Goal: Information Seeking & Learning: Learn about a topic

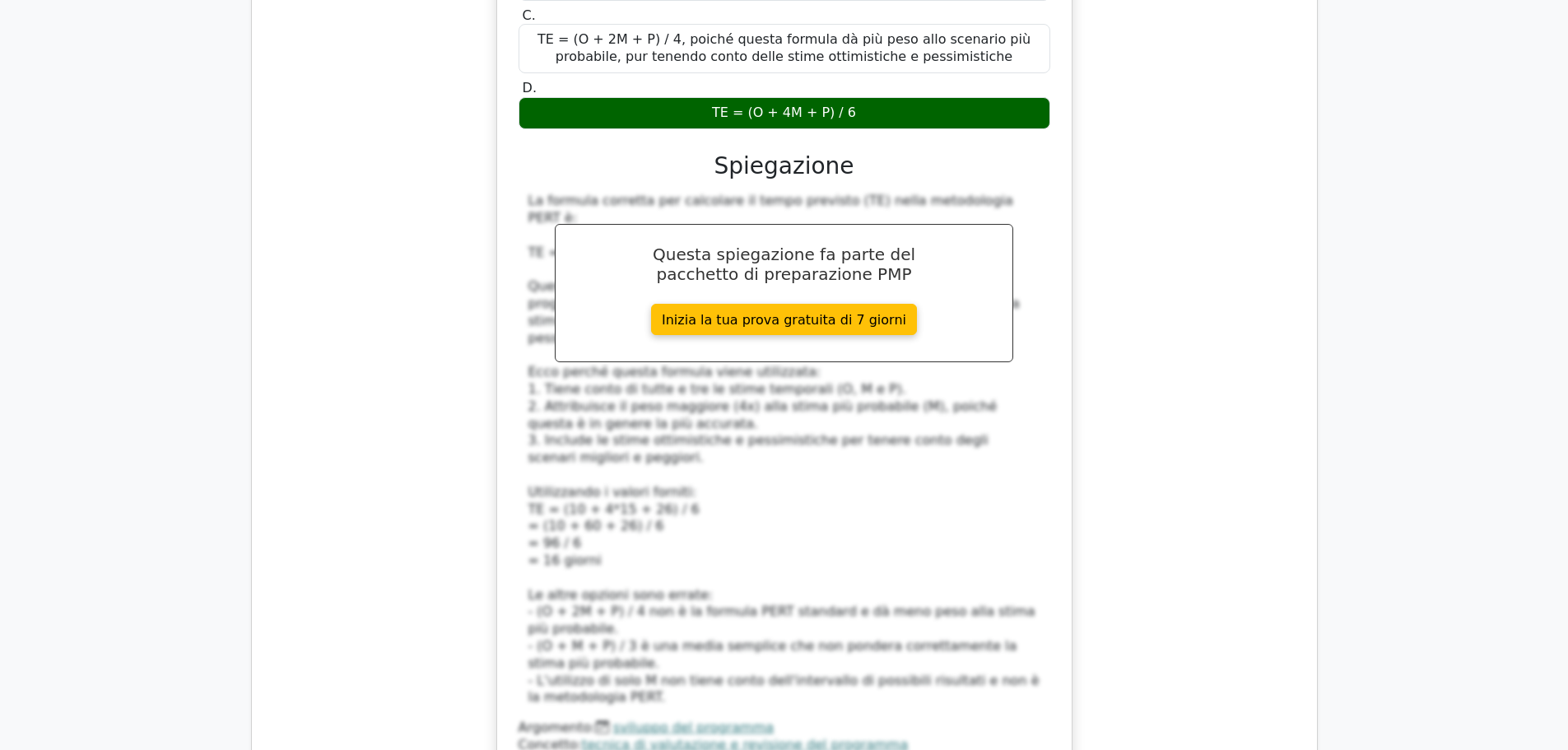
scroll to position [18539, 0]
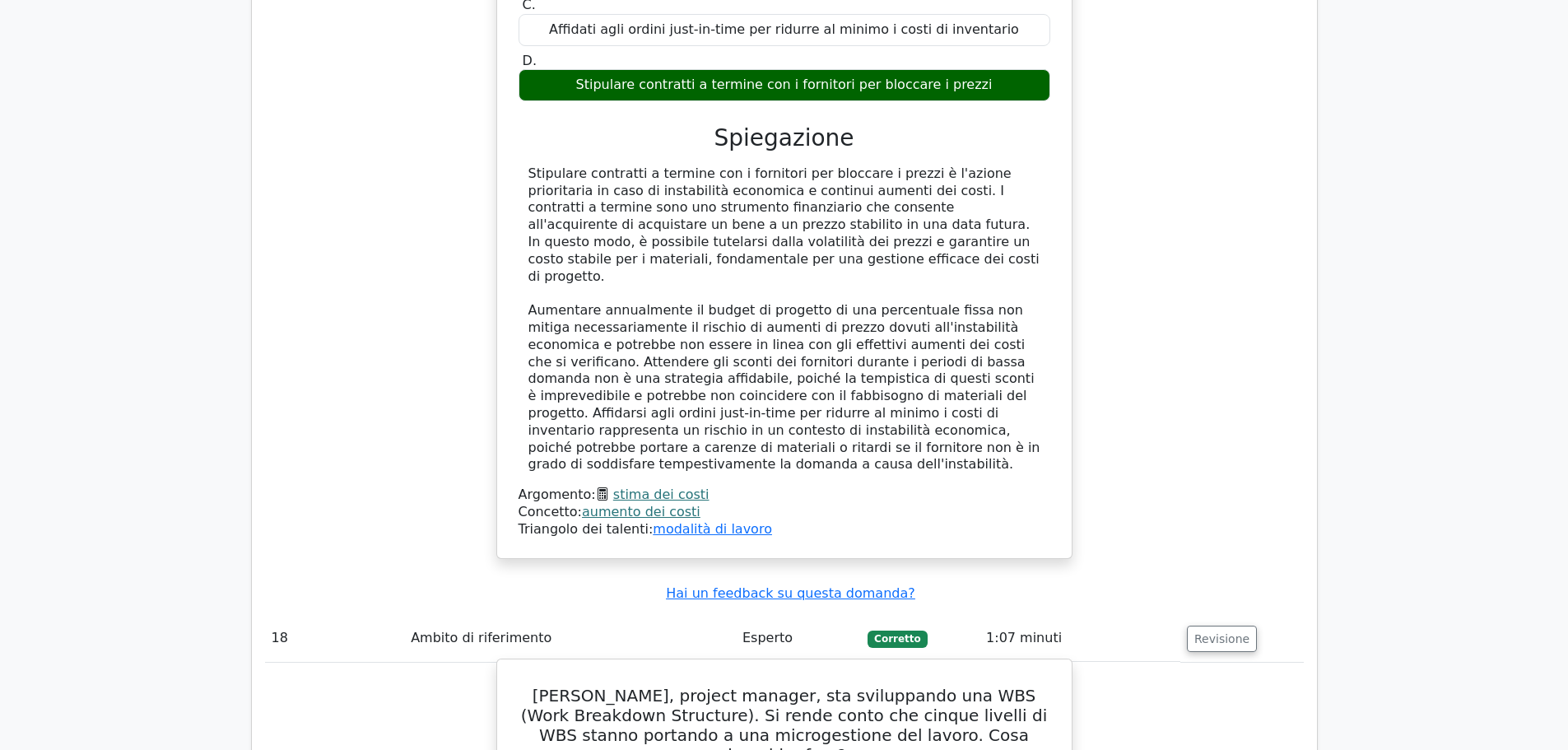
scroll to position [19444, 0]
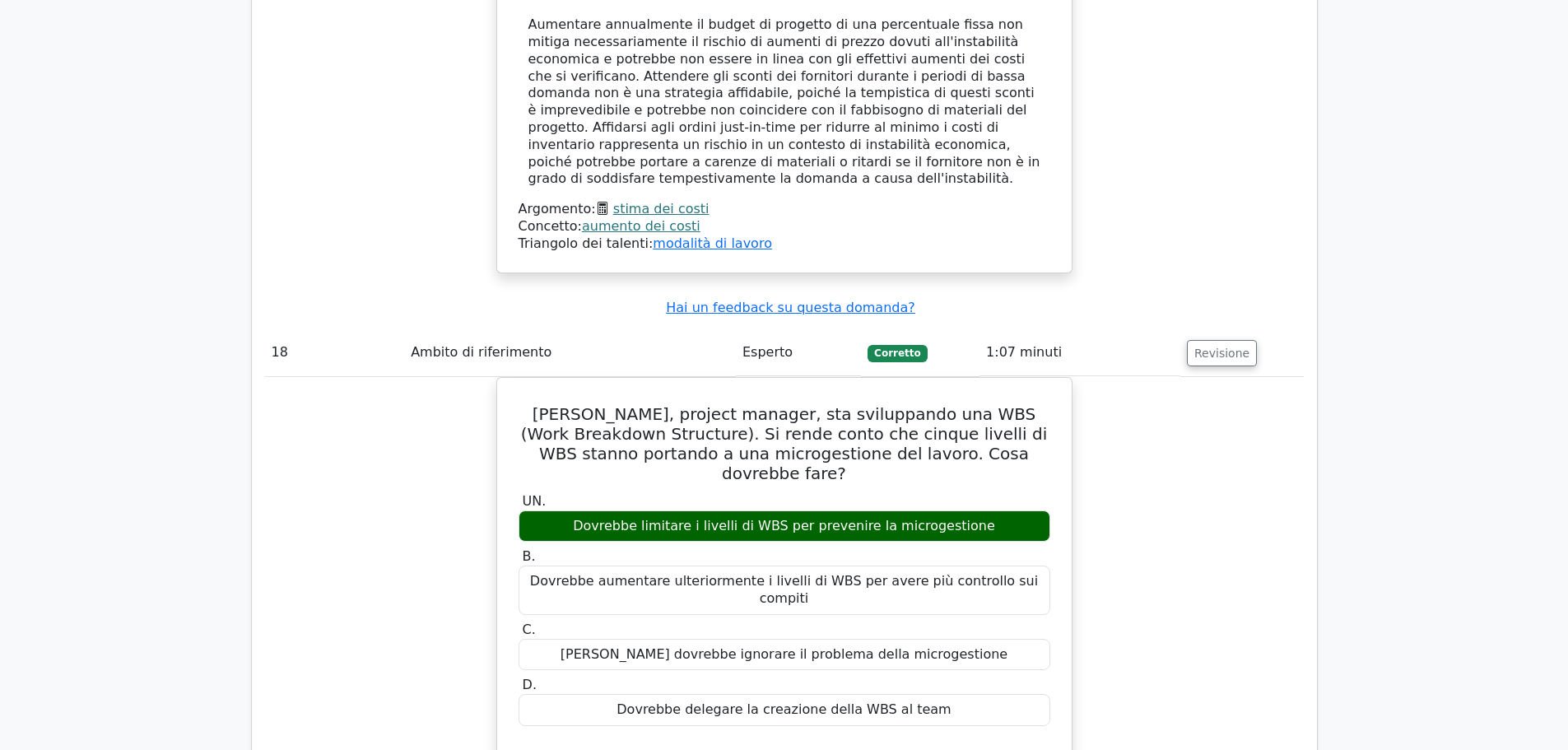
scroll to position [19691, 0]
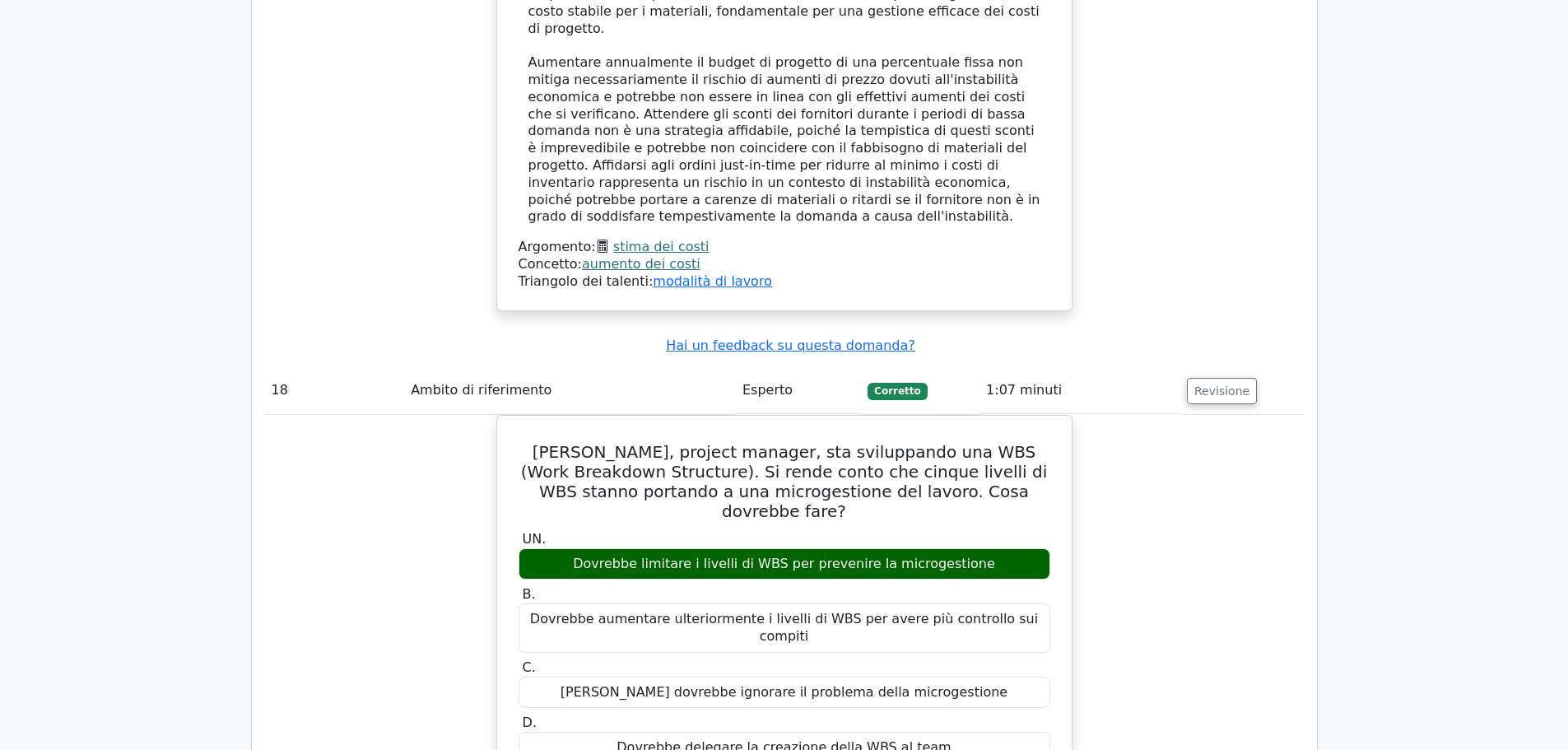
drag, startPoint x: 529, startPoint y: 87, endPoint x: 959, endPoint y: 397, distance: 530.1
copy div "Hai un contratto a prezzo fisso (FFP) e l'appaltatore ha commesso un errore che…"
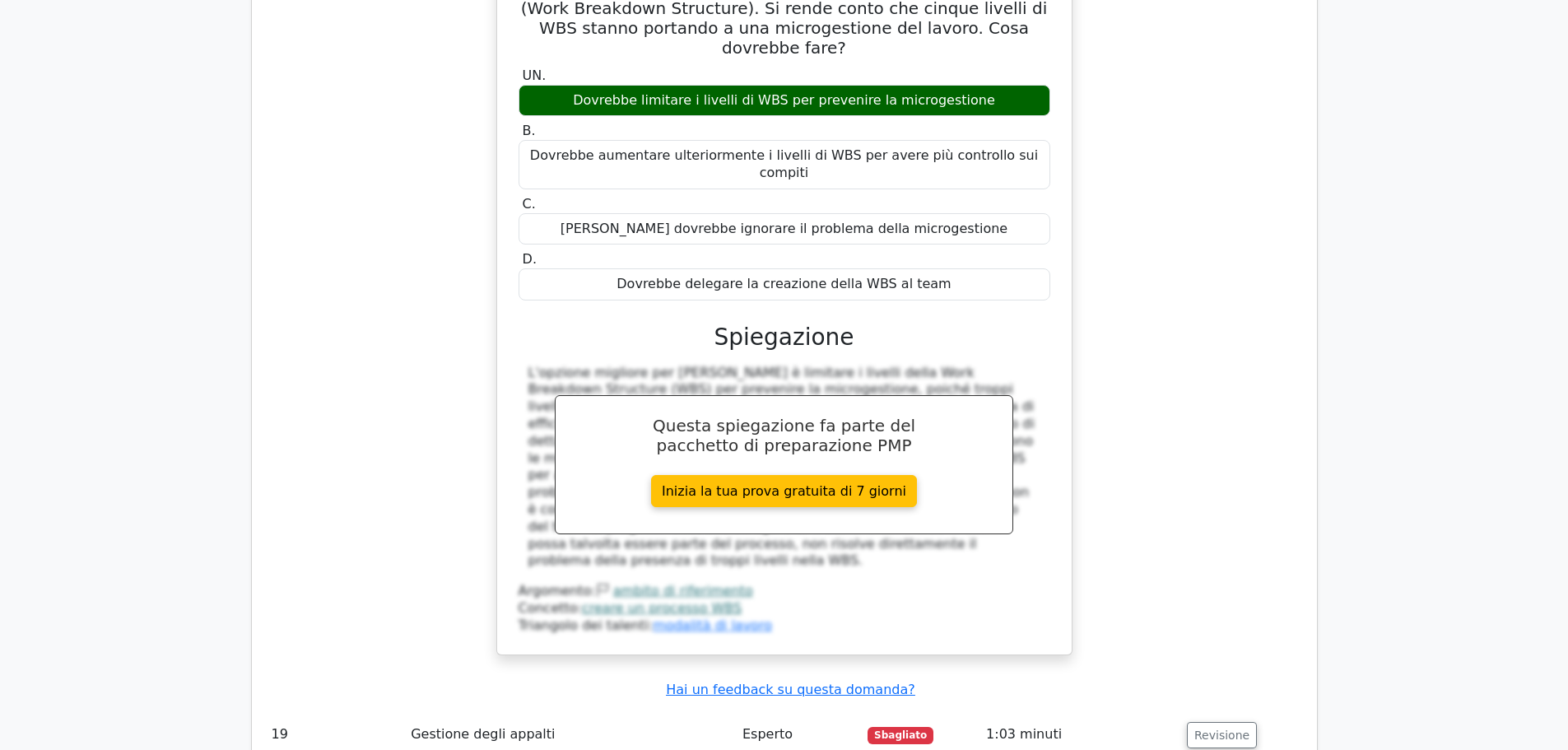
scroll to position [20185, 0]
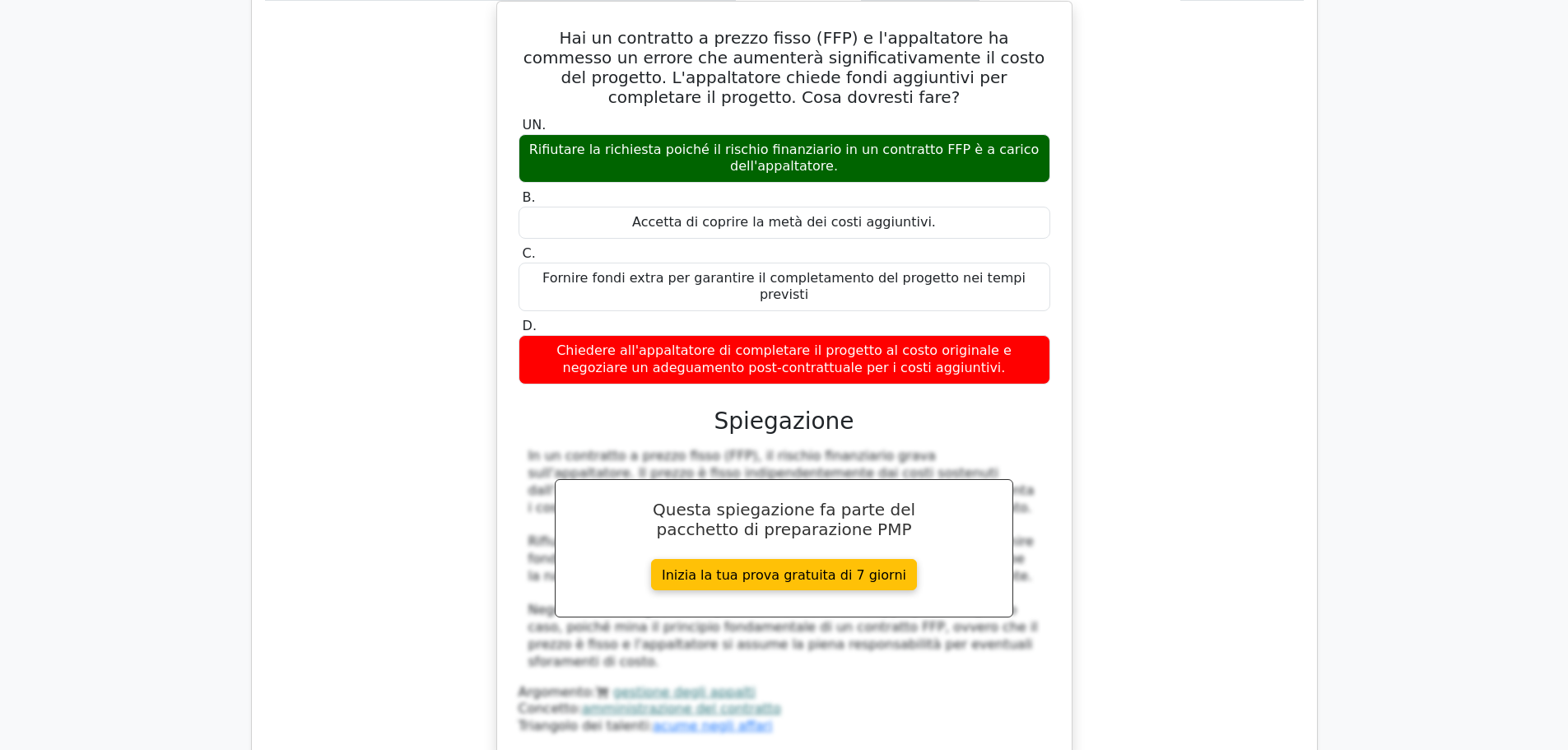
scroll to position [21008, 0]
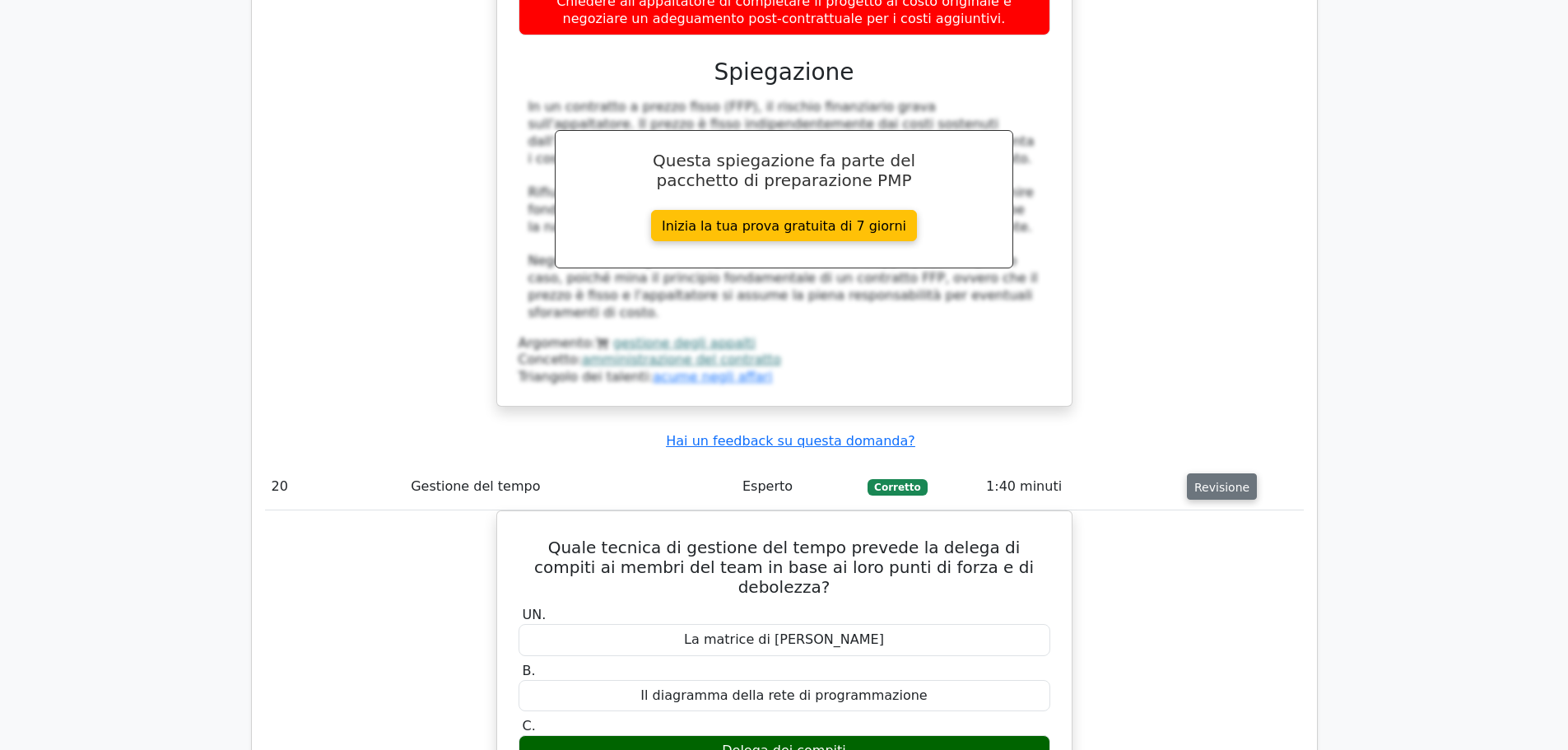
scroll to position [21173, 0]
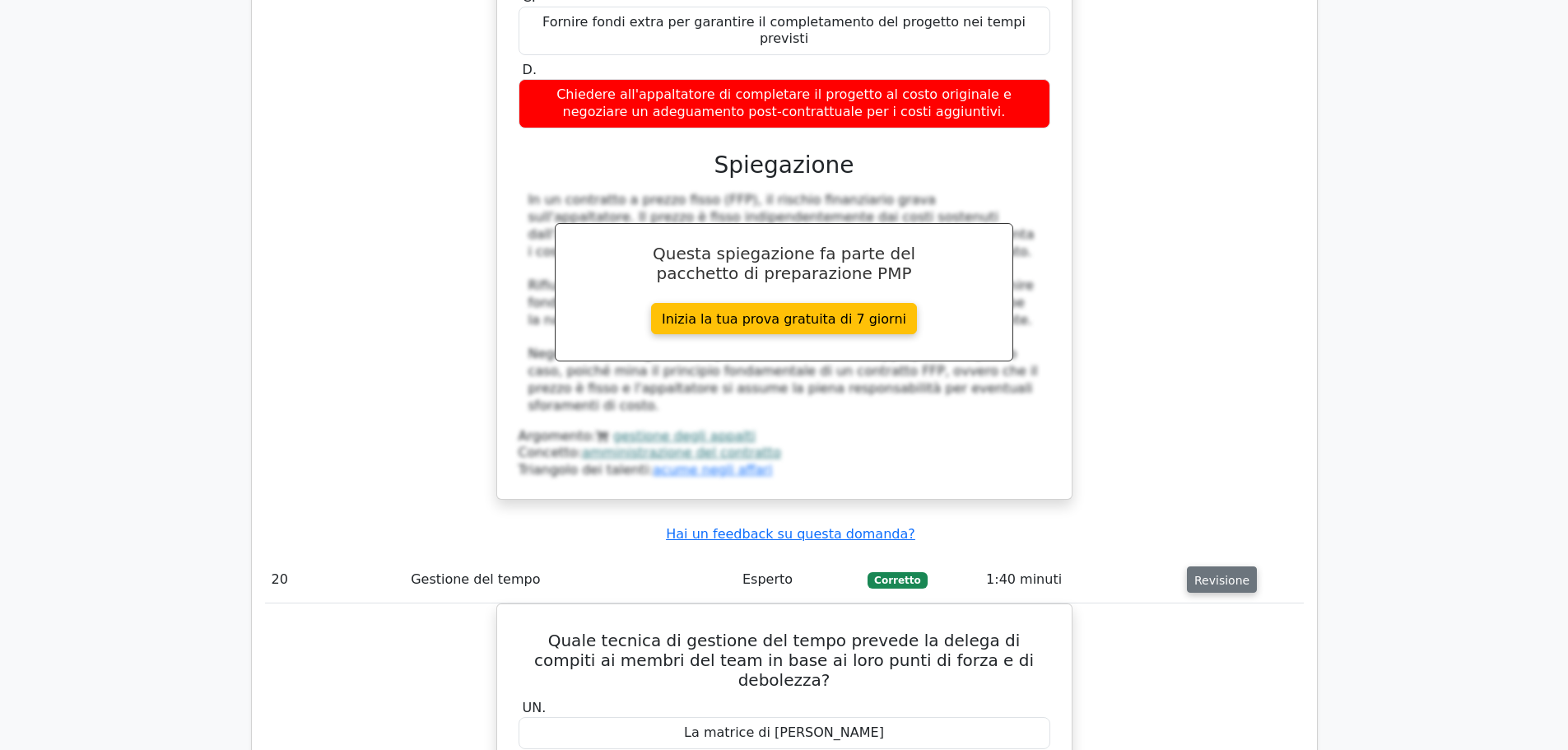
drag, startPoint x: 529, startPoint y: 149, endPoint x: 914, endPoint y: 373, distance: 445.4
copy div "Quale tecnica decisionale prevede la richiesta di opinioni a un gruppo di esper…"
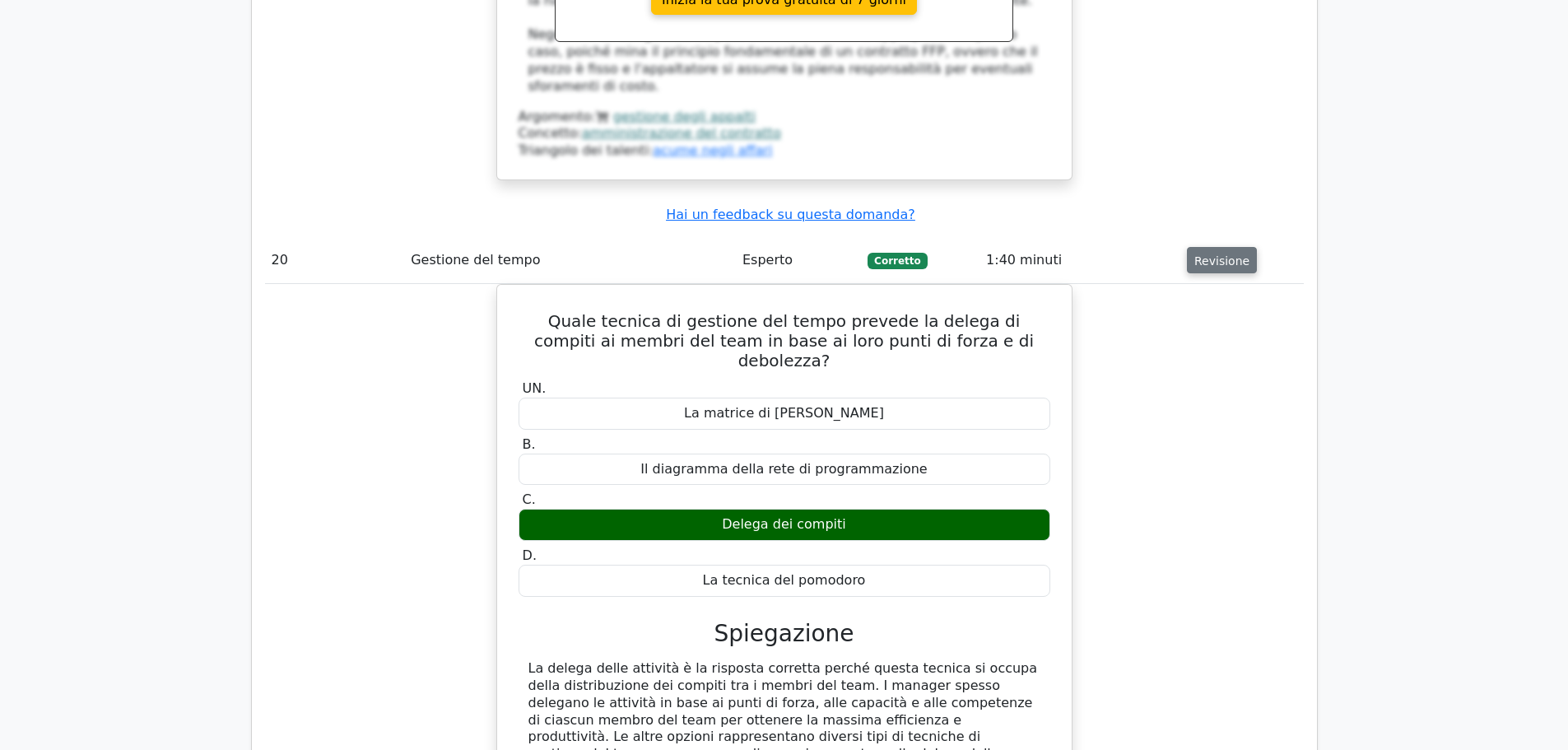
scroll to position [21584, 0]
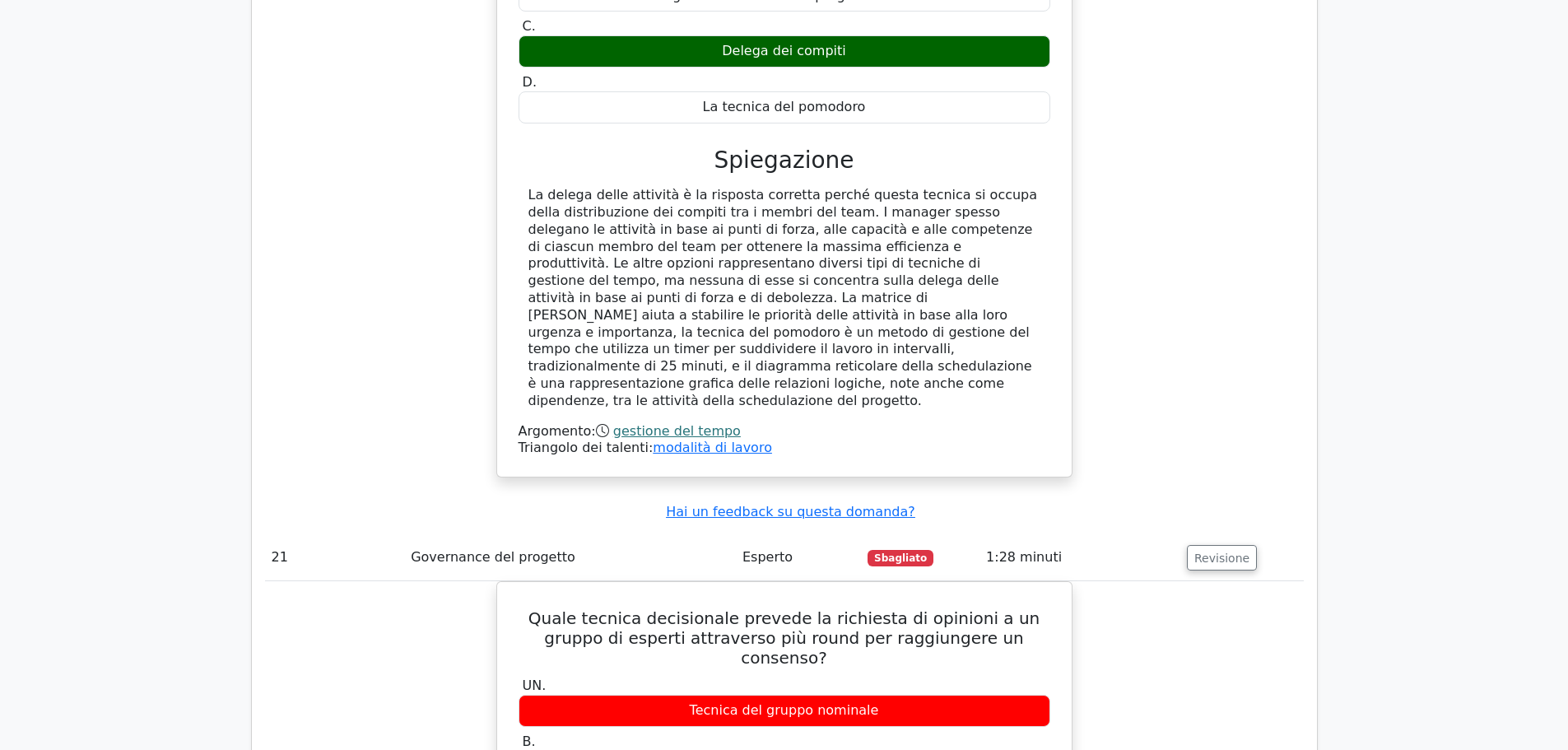
scroll to position [21913, 0]
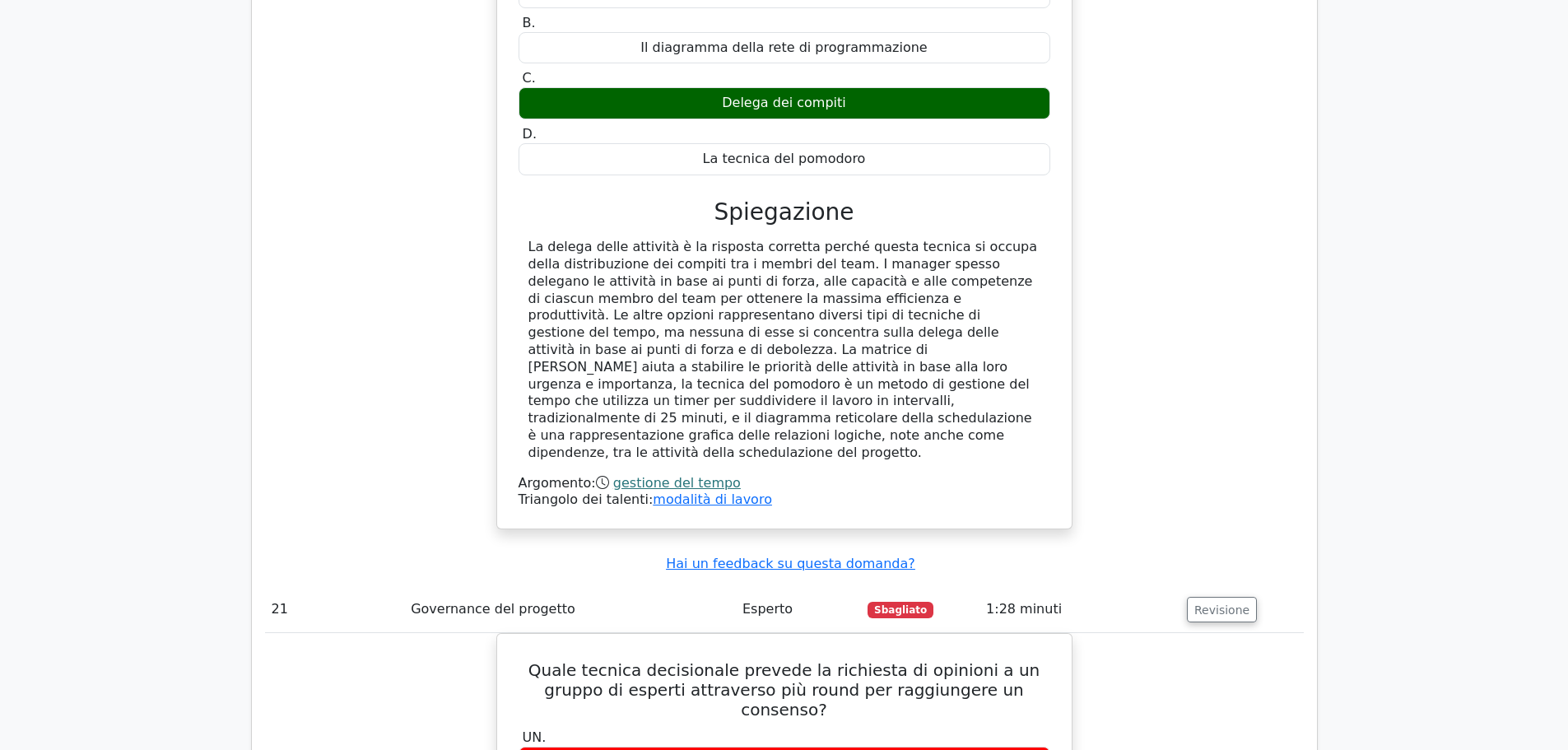
drag, startPoint x: 524, startPoint y: 113, endPoint x: 967, endPoint y: 501, distance: 588.9
copy div "Come project manager, noti che il consueto cameratismo del tuo team ha lasciato…"
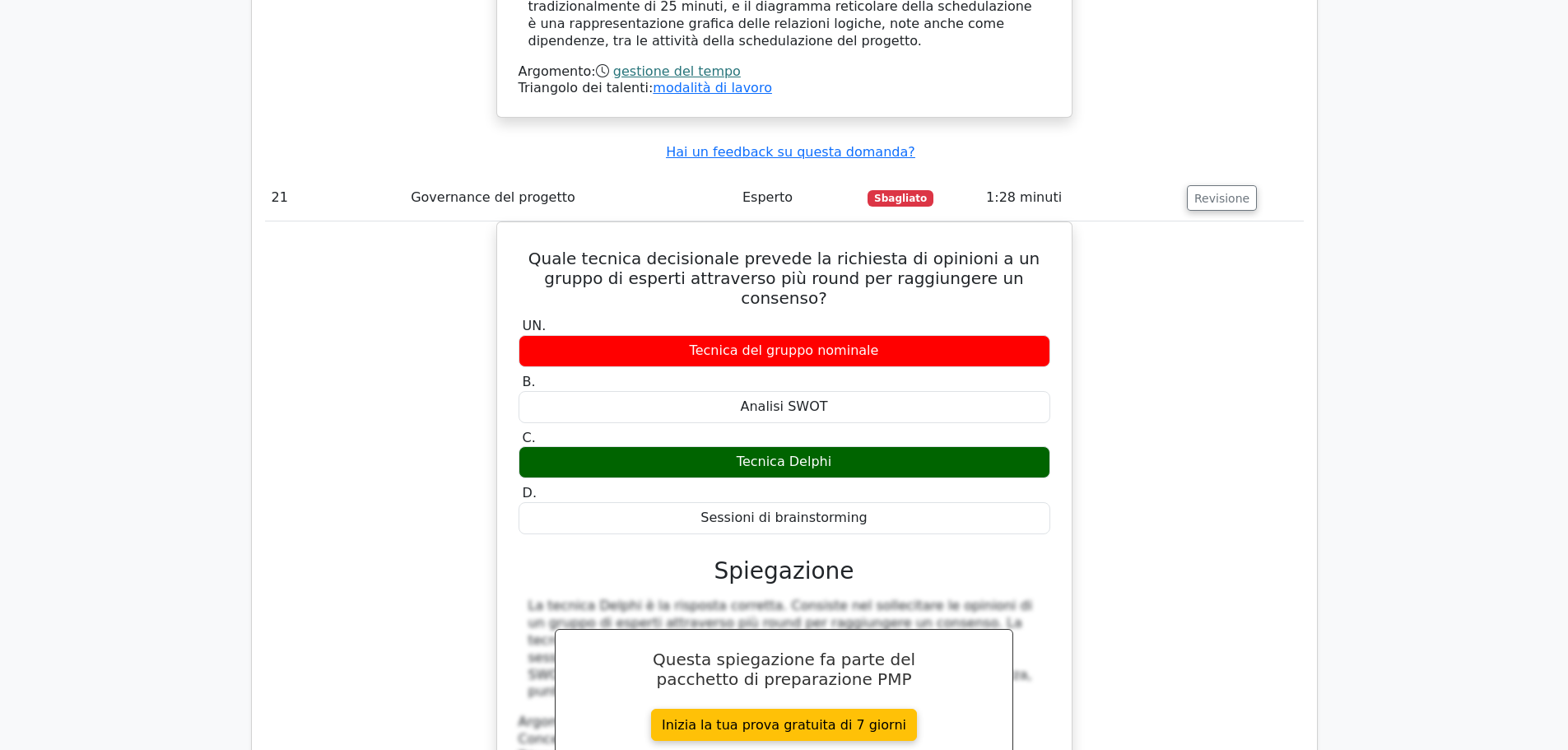
scroll to position [22572, 0]
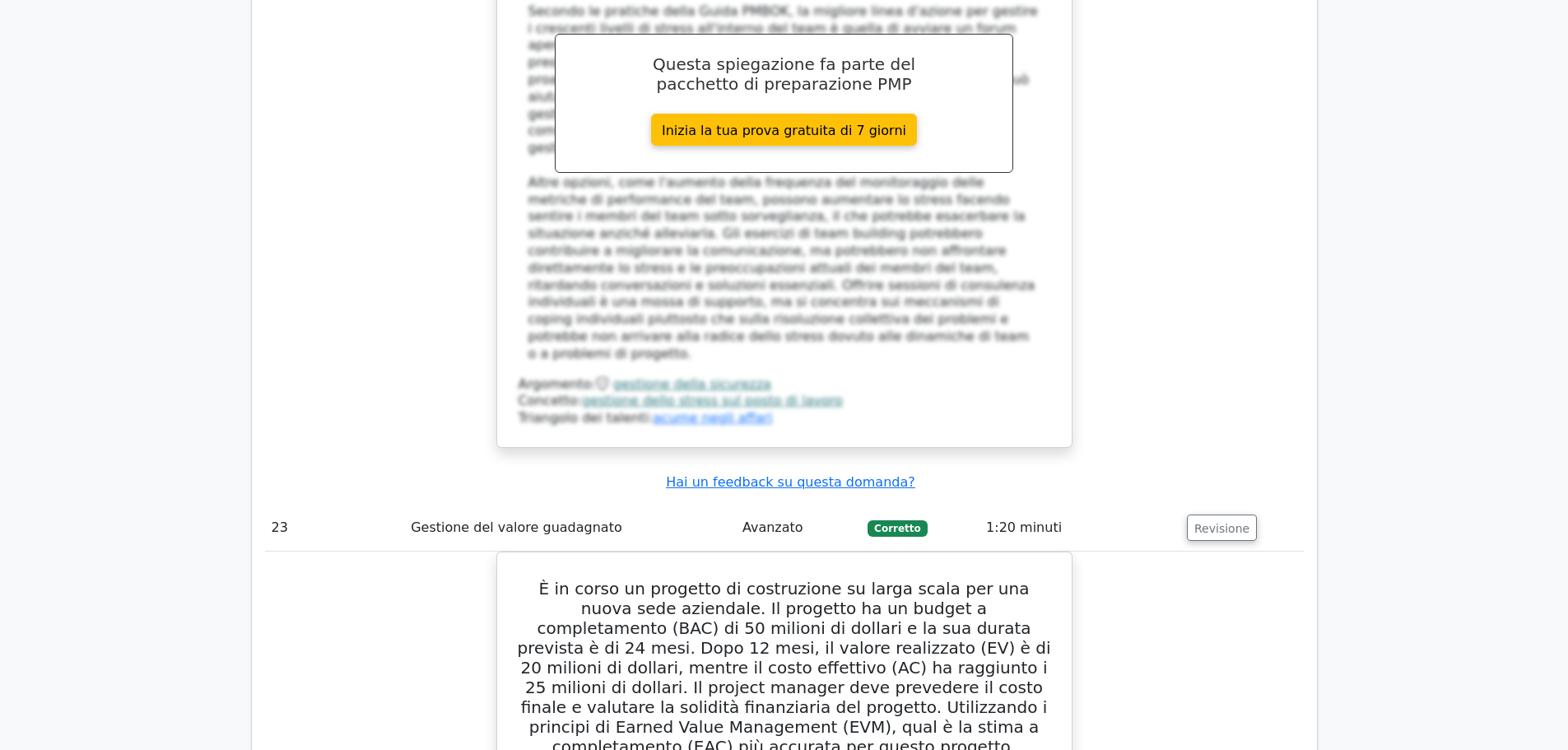
scroll to position [23807, 0]
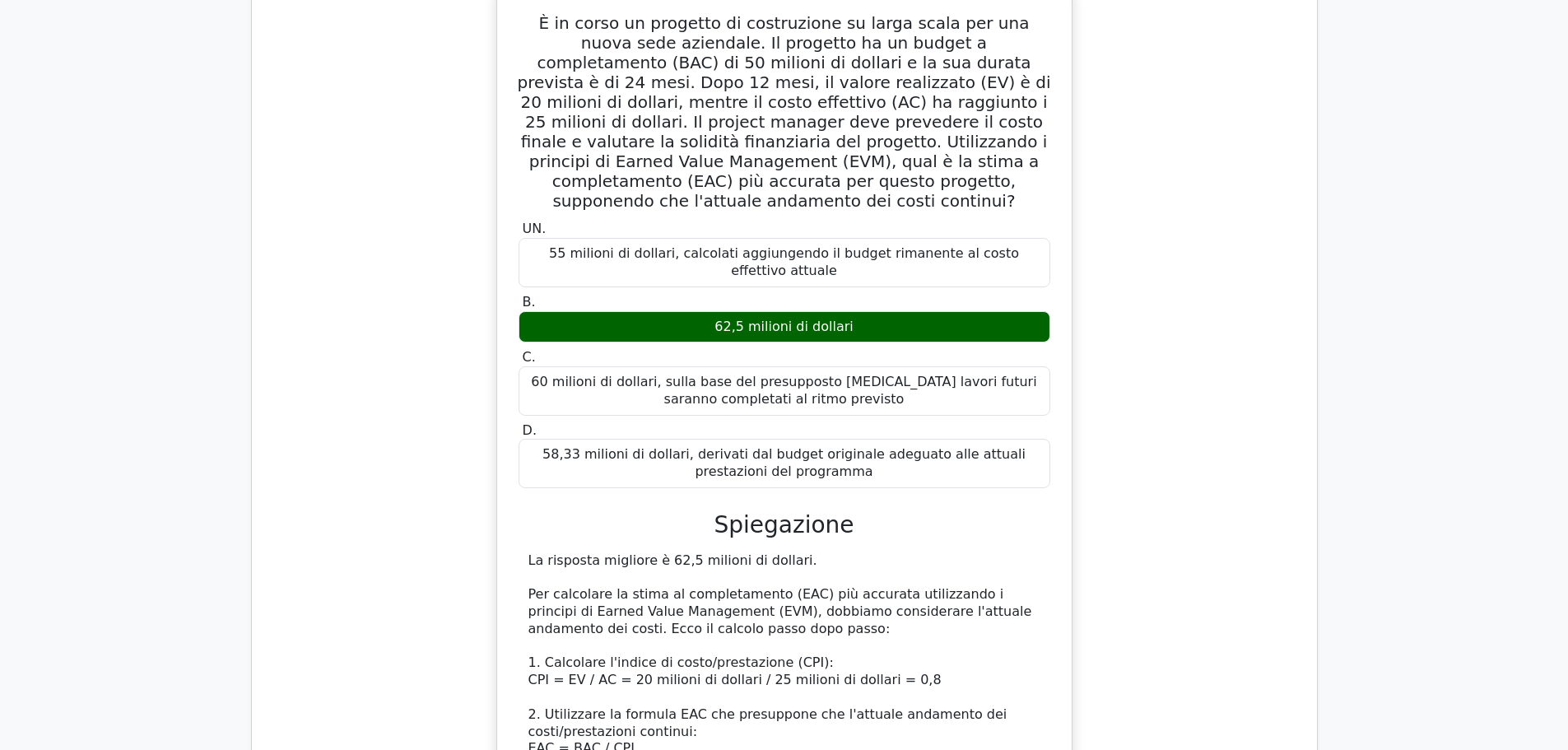
scroll to position [24465, 0]
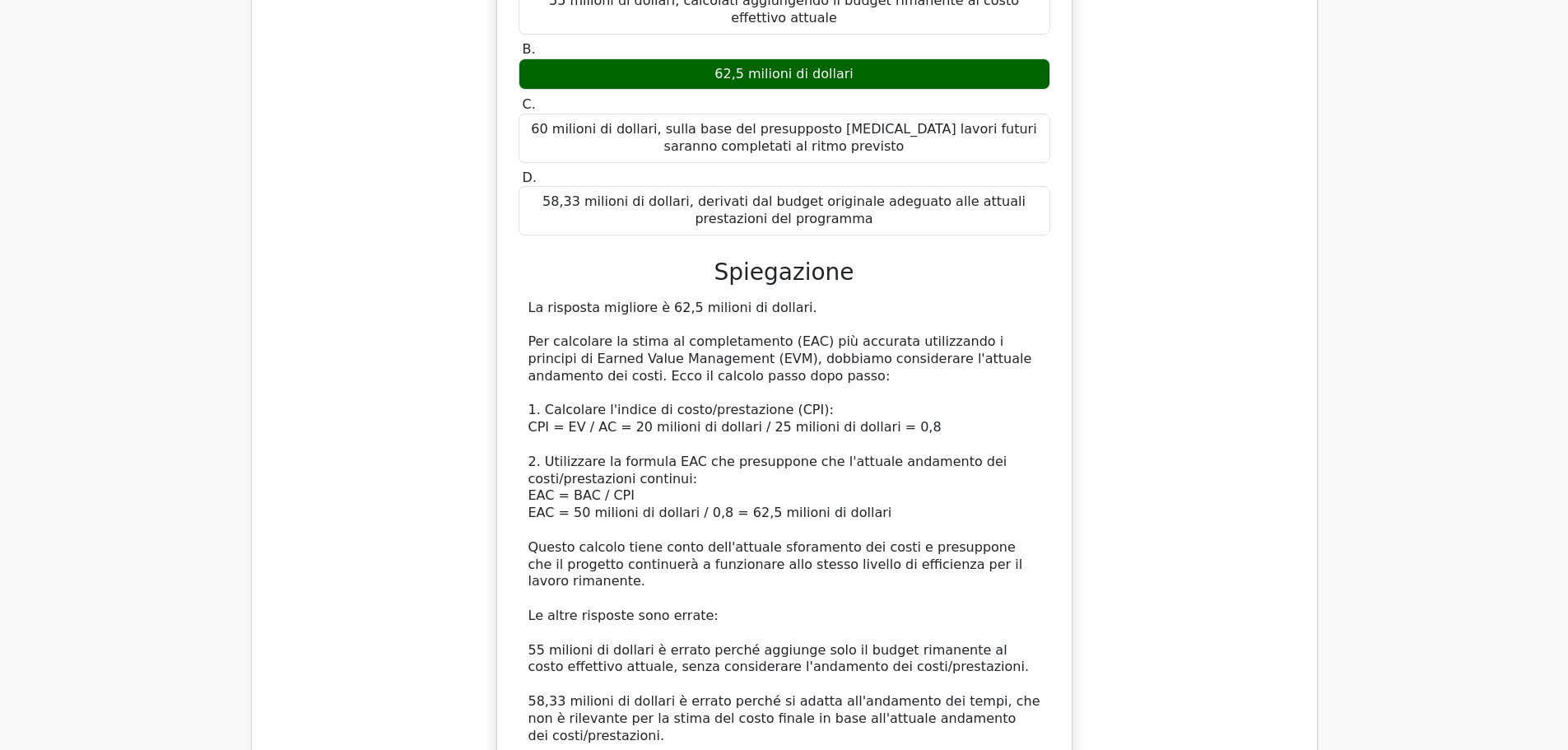
scroll to position [24712, 0]
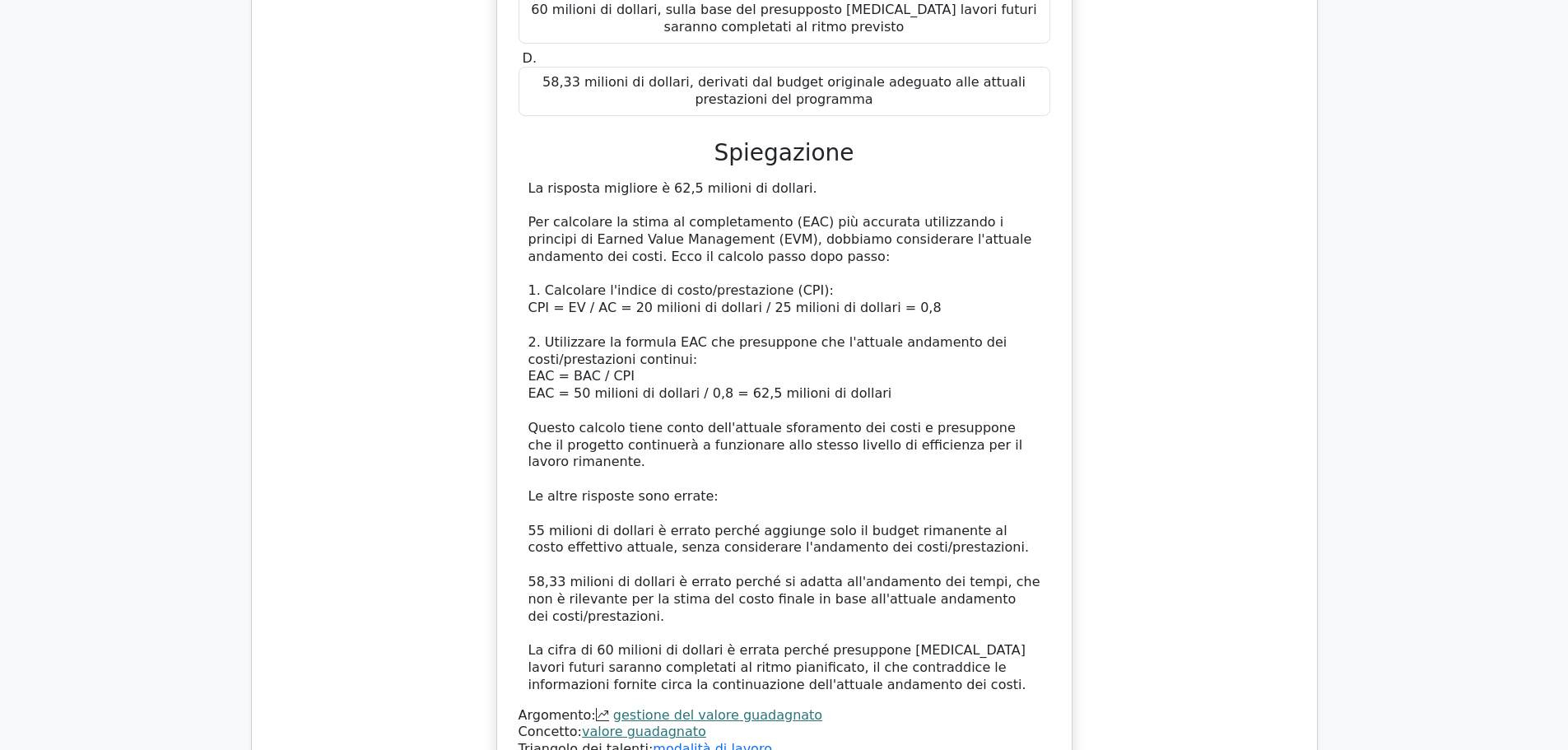
drag, startPoint x: 518, startPoint y: 271, endPoint x: 1089, endPoint y: 599, distance: 658.5
copy div "Secondo la settima edizione della Guida PMBOK, quale dei seguenti è il modo più…"
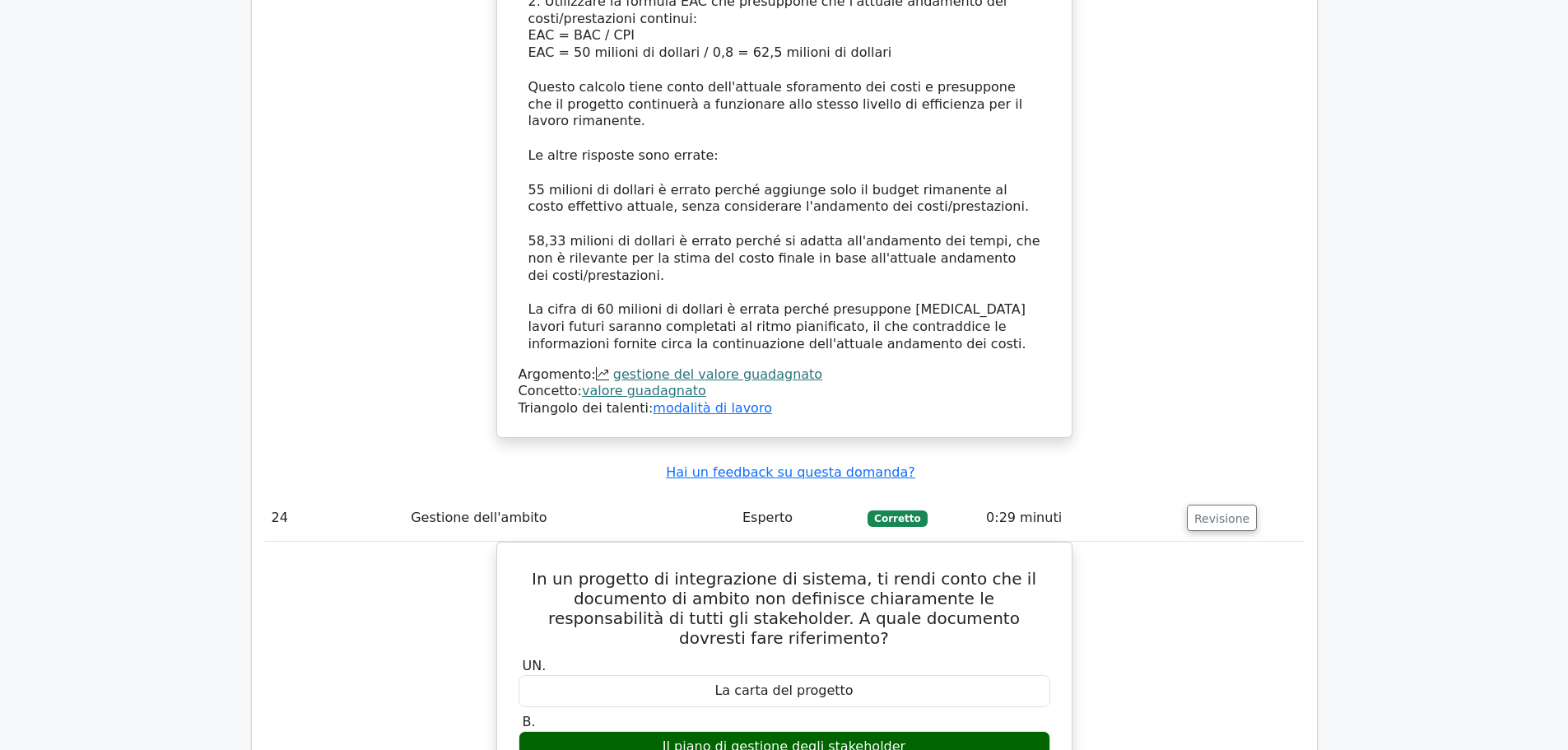
scroll to position [25042, 0]
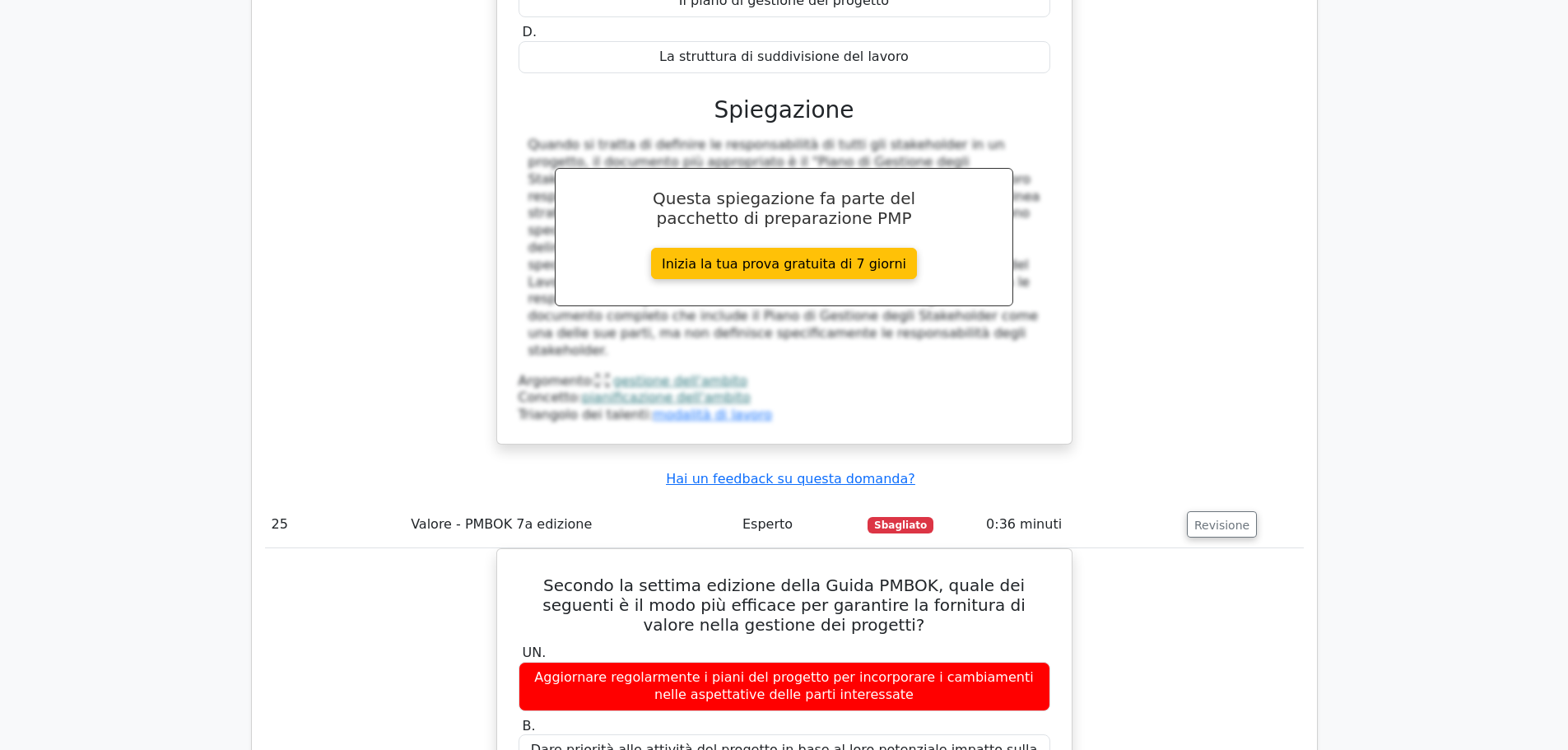
scroll to position [26028, 0]
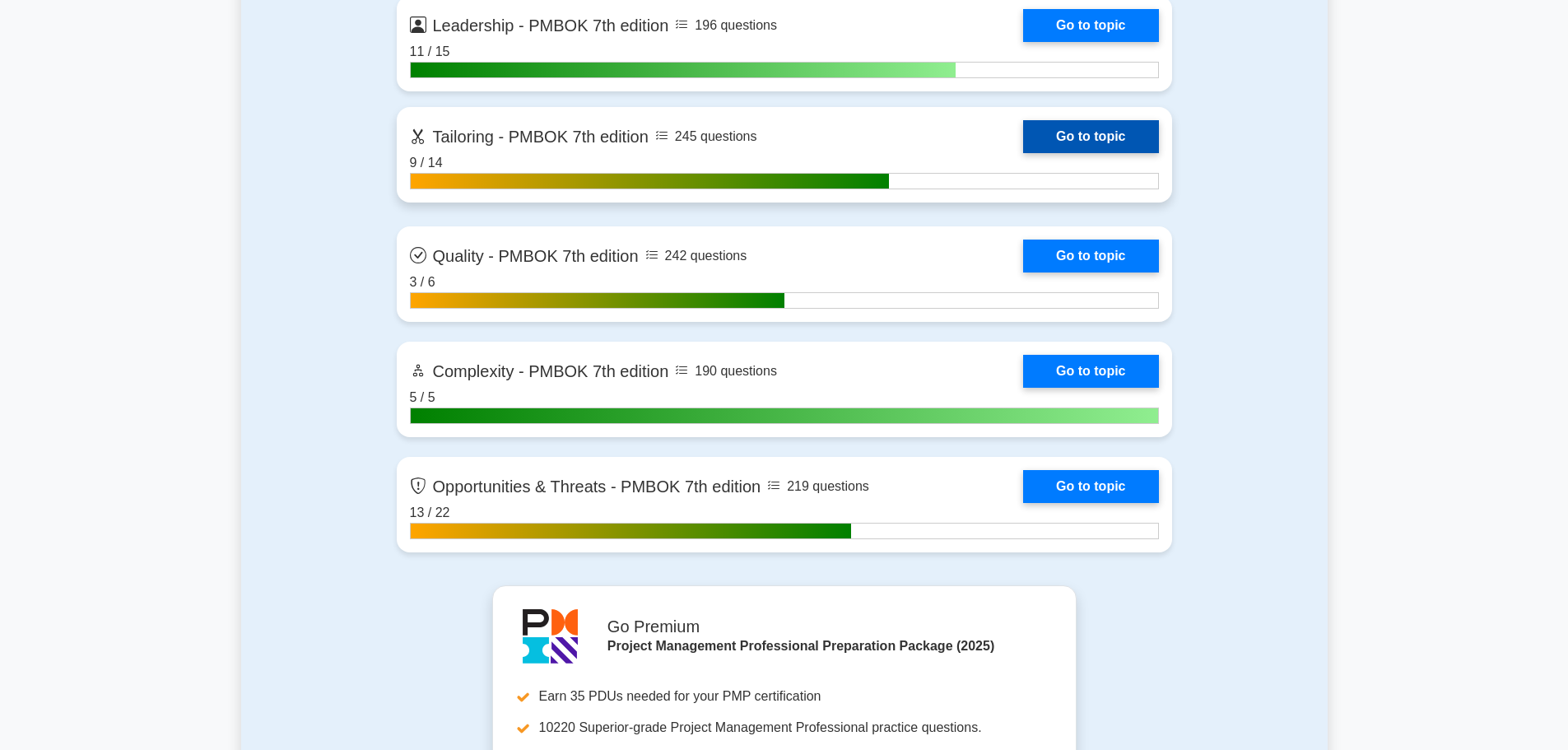
scroll to position [5181, 0]
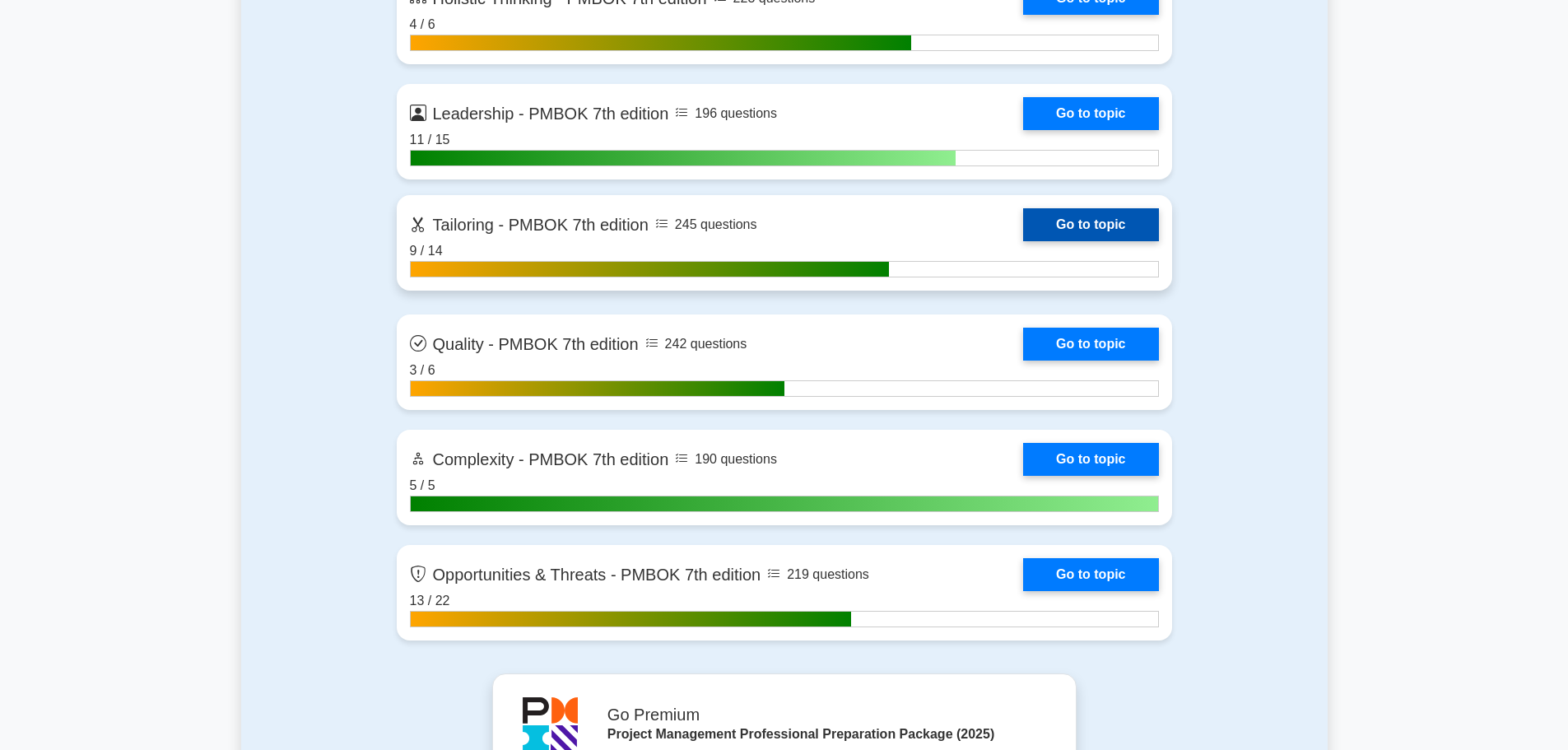
click at [1023, 223] on link "Go to topic" at bounding box center [1090, 225] width 135 height 33
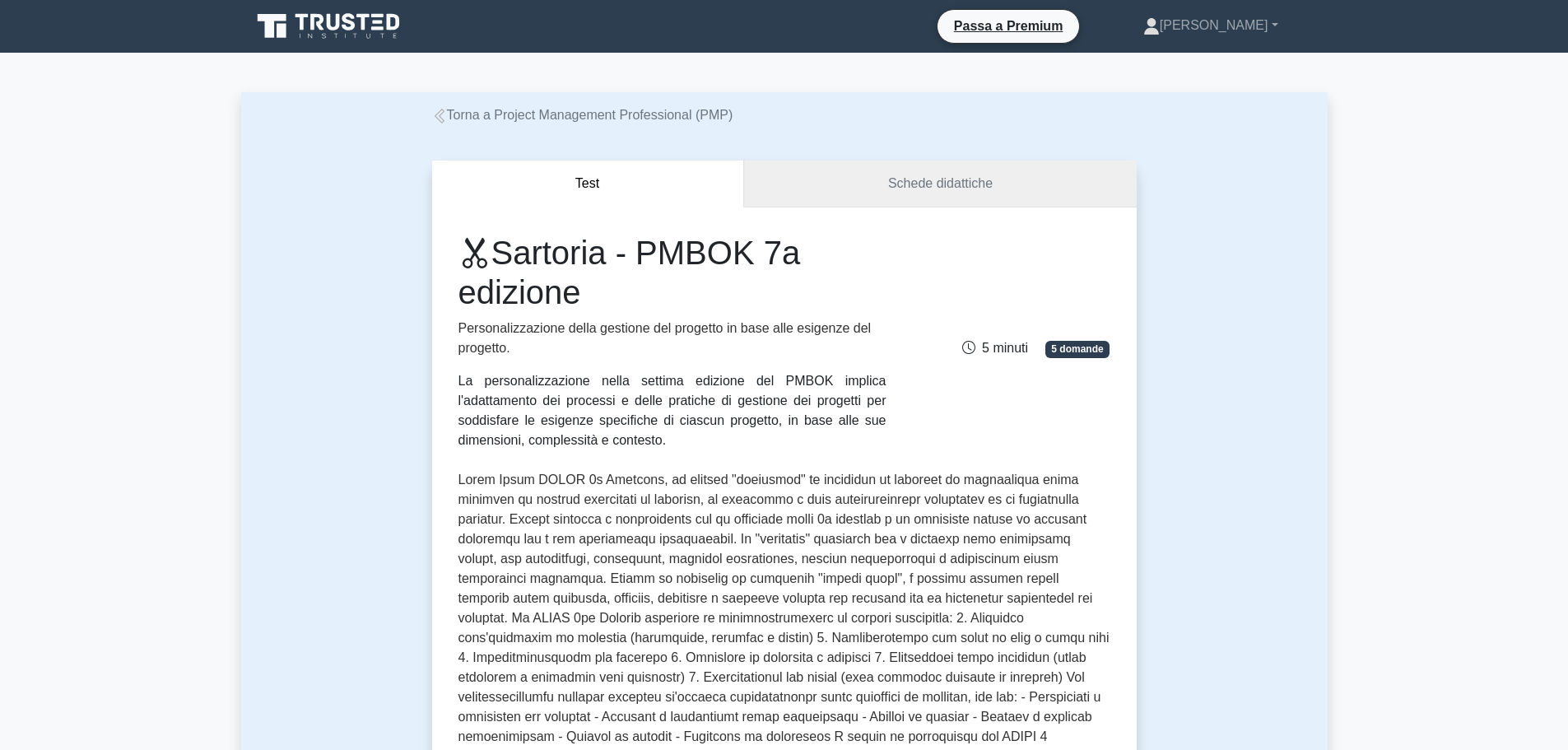
click at [835, 174] on link "Schede didattiche" at bounding box center [941, 184] width 393 height 47
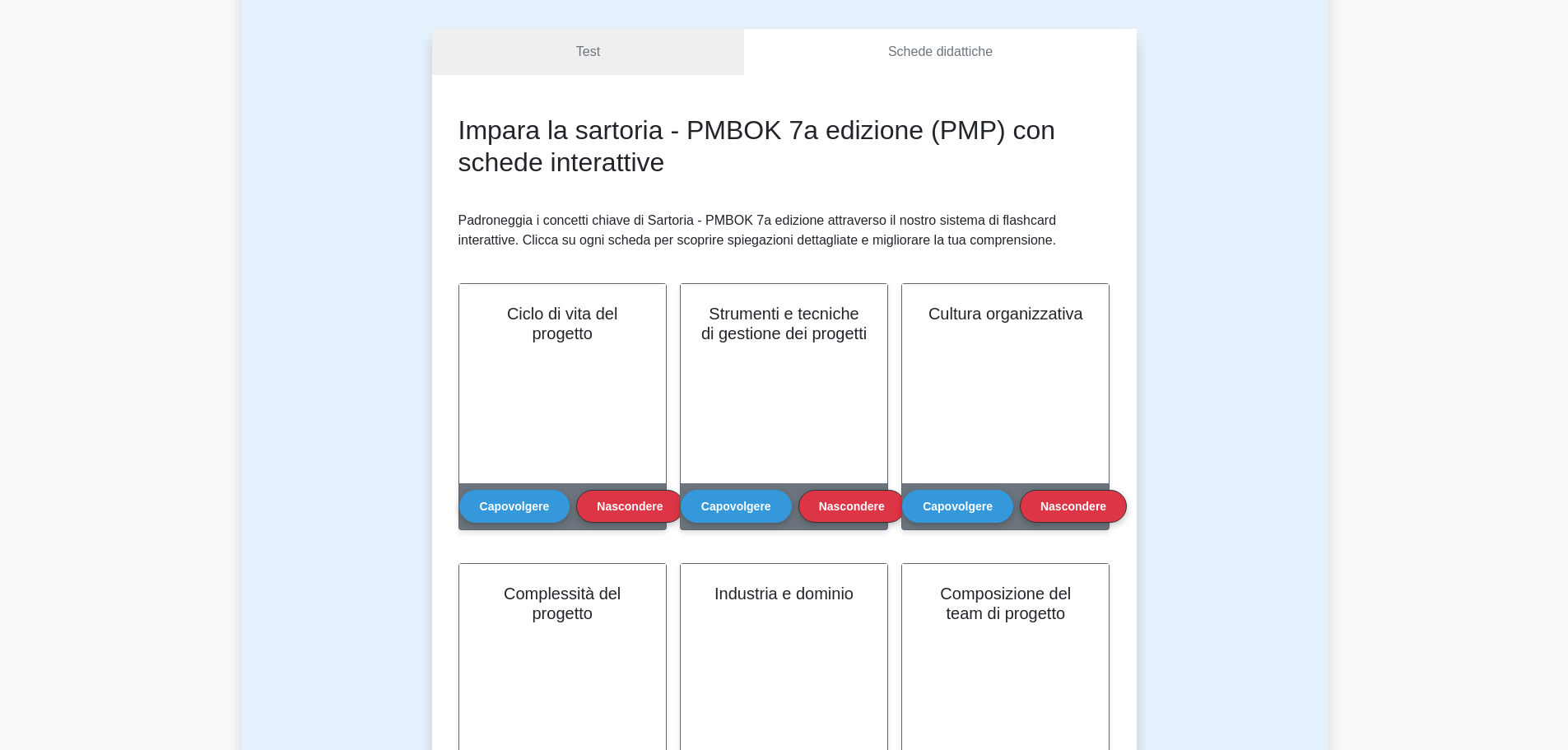
scroll to position [164, 0]
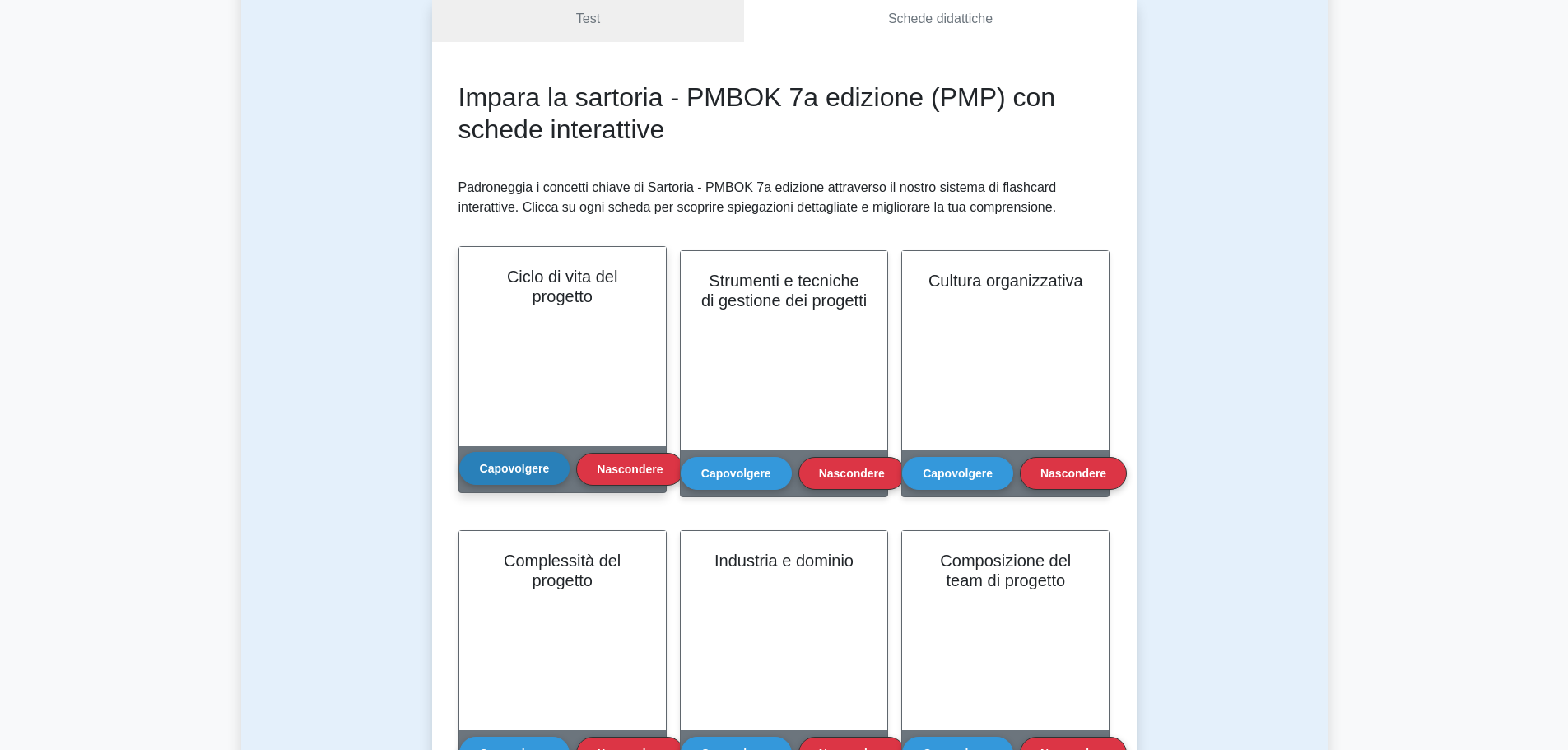
click at [497, 468] on font "Capovolgere" at bounding box center [515, 469] width 70 height 13
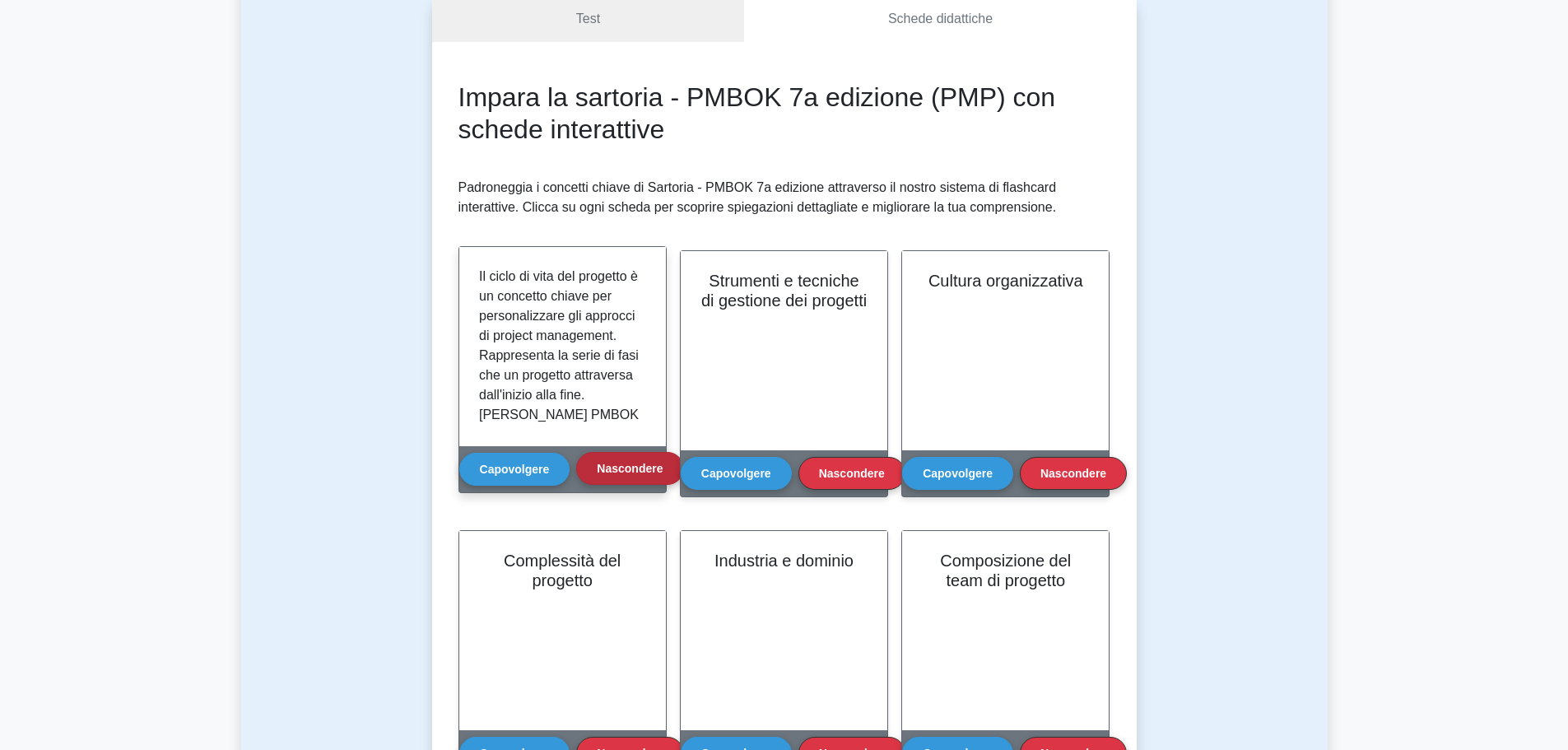
click at [632, 470] on font "Nascondere" at bounding box center [629, 469] width 65 height 13
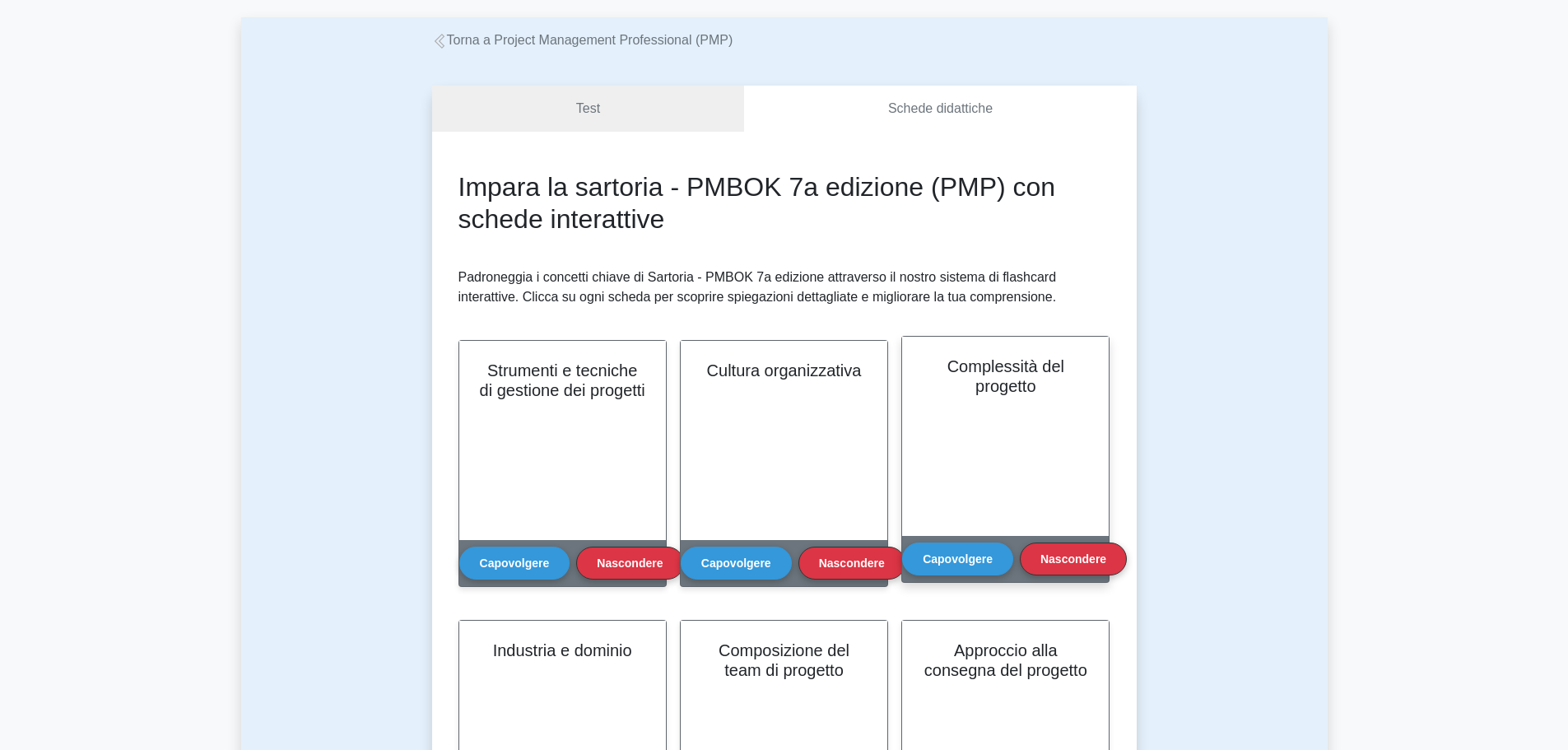
scroll to position [0, 0]
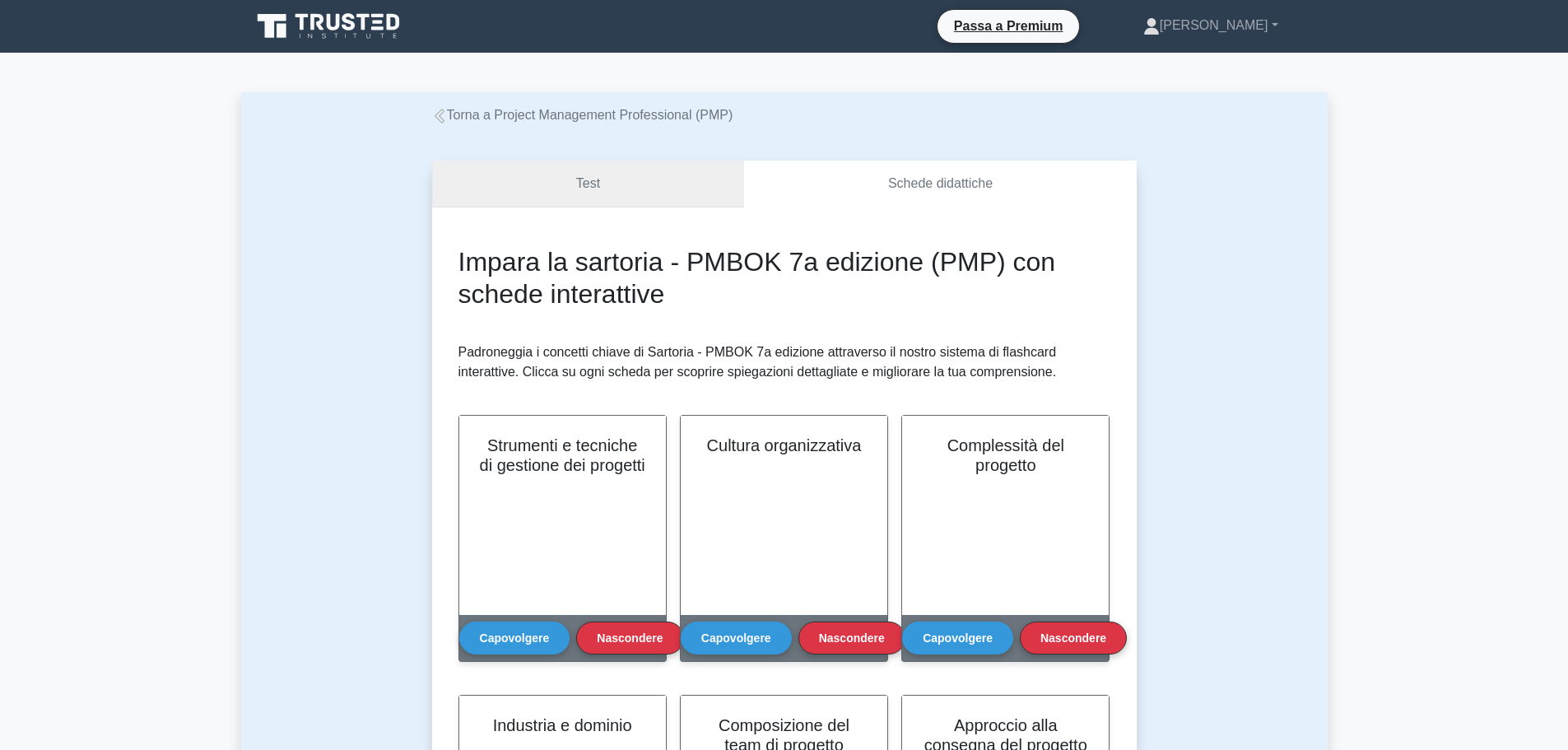
click at [552, 185] on link "Test" at bounding box center [588, 184] width 312 height 47
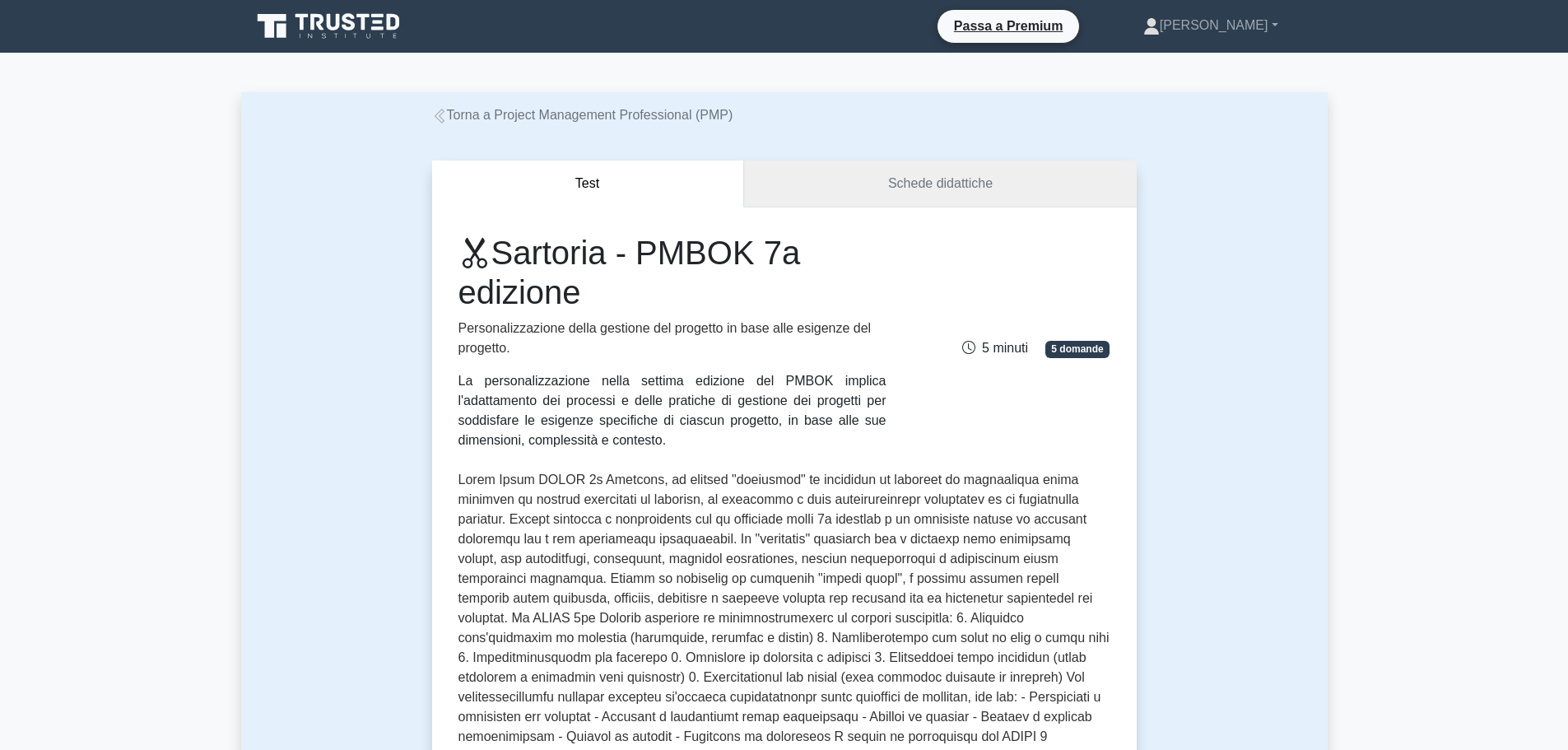
click at [913, 190] on font "Schede didattiche" at bounding box center [940, 183] width 104 height 14
